Goal: Information Seeking & Learning: Learn about a topic

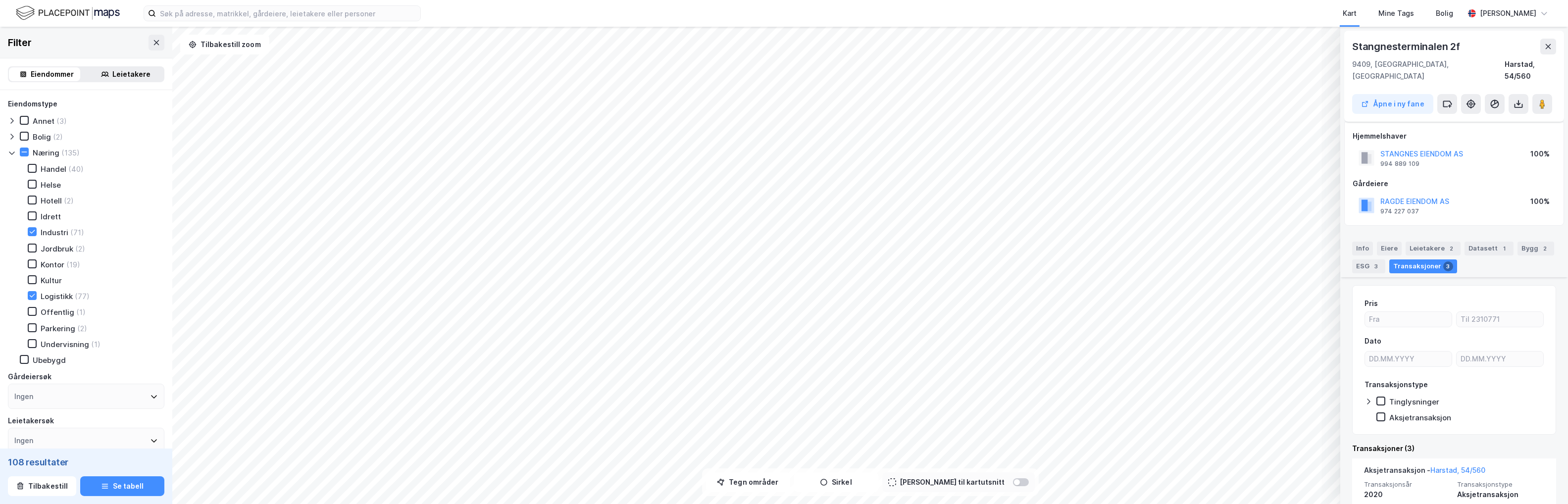
scroll to position [149, 0]
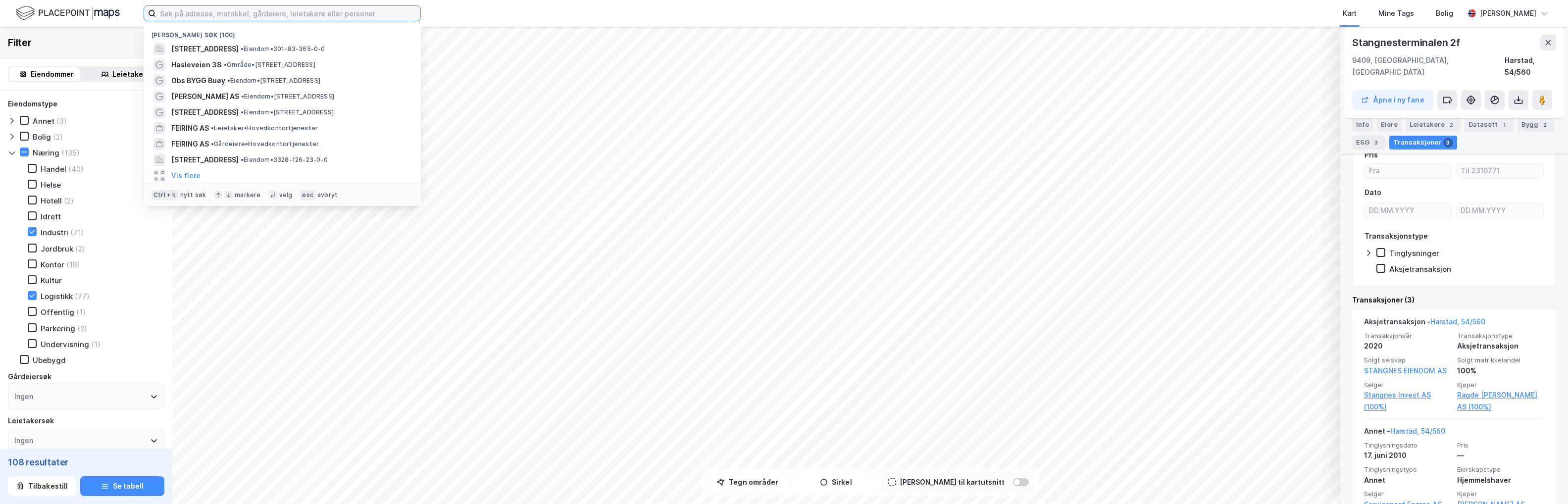
drag, startPoint x: 190, startPoint y: 11, endPoint x: 190, endPoint y: 3, distance: 8.0
click at [190, 11] on input at bounding box center [288, 13] width 265 height 15
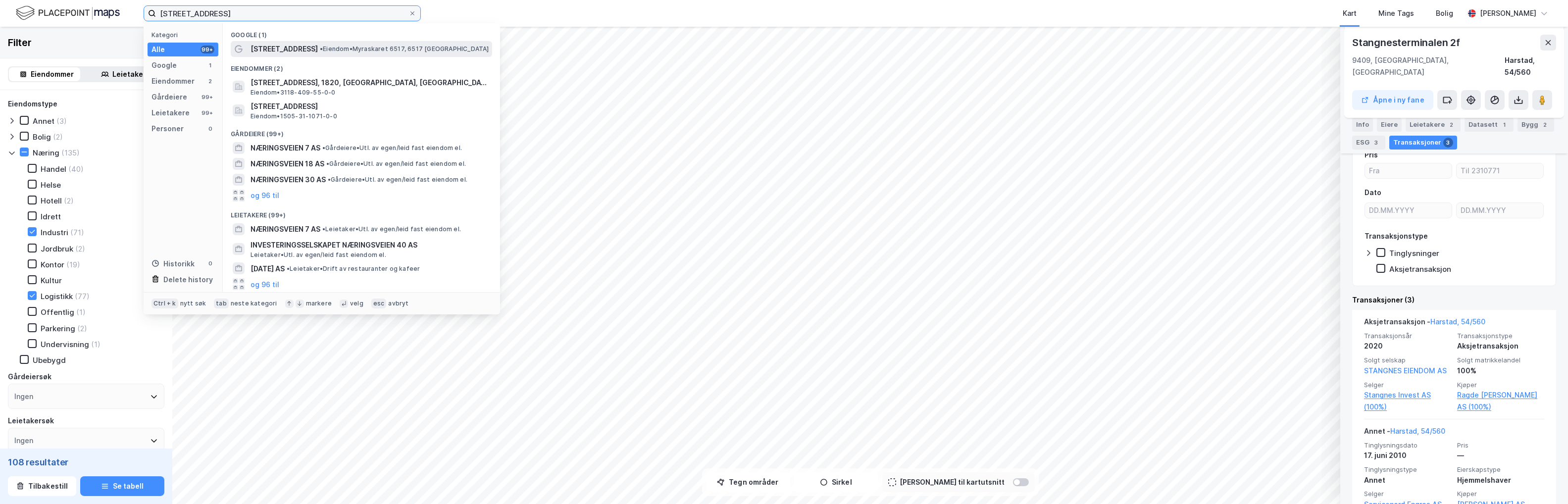
type input "[STREET_ADDRESS]"
click at [320, 53] on div "[STREET_ADDRESS] • Eiendom • Myraskaret 6517, 6517 [GEOGRAPHIC_DATA]" at bounding box center [370, 49] width 239 height 12
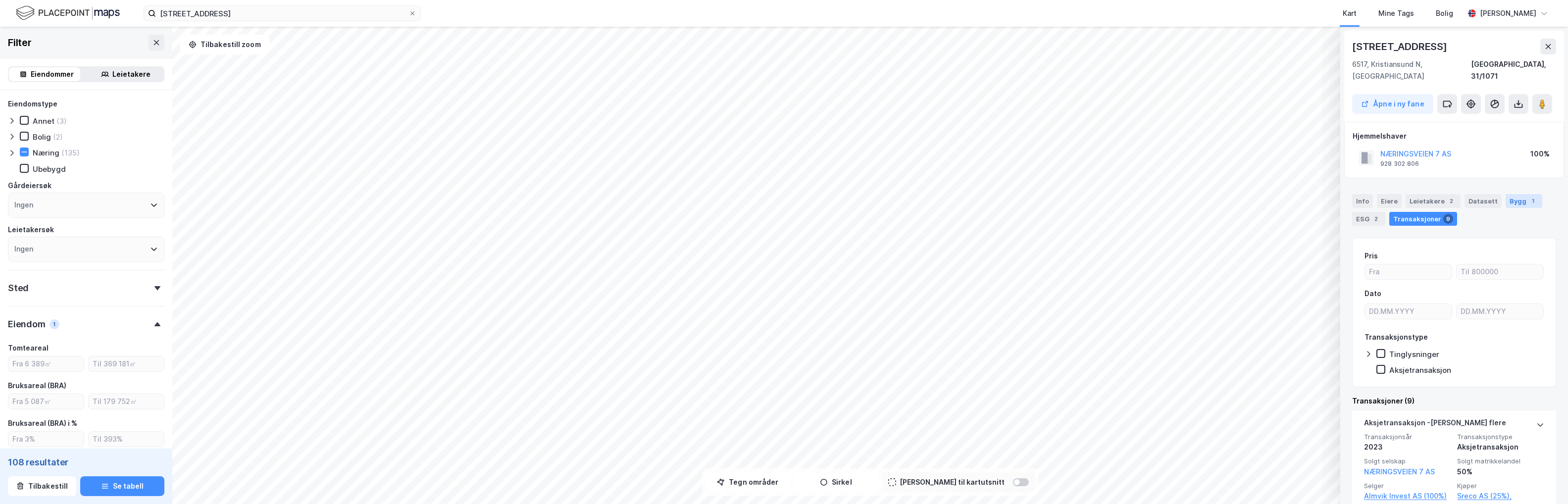
click at [1518, 194] on div "Bygg 1" at bounding box center [1524, 200] width 36 height 14
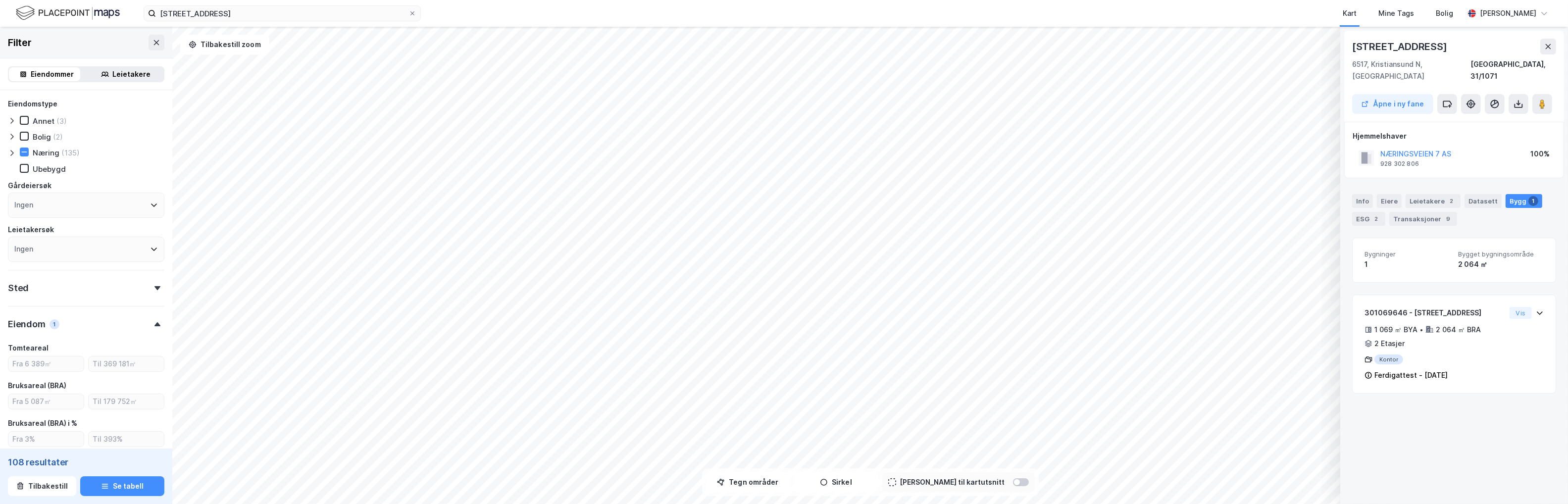
click at [1449, 399] on div "Næringsveien 7 6517, [GEOGRAPHIC_DATA], [GEOGRAPHIC_DATA] [GEOGRAPHIC_DATA], 31…" at bounding box center [1454, 265] width 227 height 478
click at [1446, 456] on div "Næringsveien 7 6517, [GEOGRAPHIC_DATA], [GEOGRAPHIC_DATA] [GEOGRAPHIC_DATA], 31…" at bounding box center [1454, 265] width 227 height 478
click at [1358, 212] on div "ESG 2" at bounding box center [1369, 218] width 33 height 14
